Goal: Task Accomplishment & Management: Manage account settings

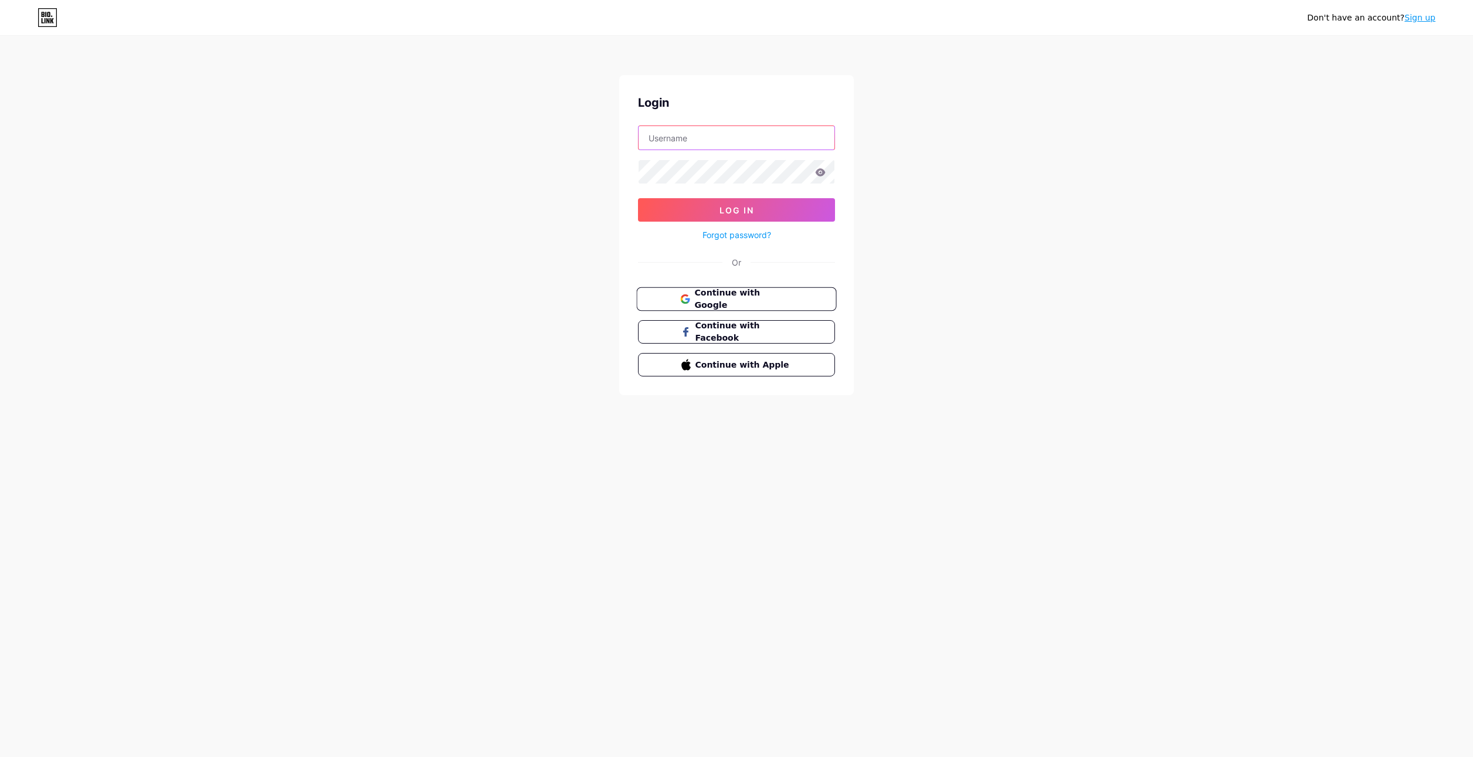
type input "[EMAIL_ADDRESS][DOMAIN_NAME]"
click at [729, 296] on span "Continue with Google" at bounding box center [743, 299] width 98 height 25
type input "[EMAIL_ADDRESS][DOMAIN_NAME]"
